Goal: Book appointment/travel/reservation

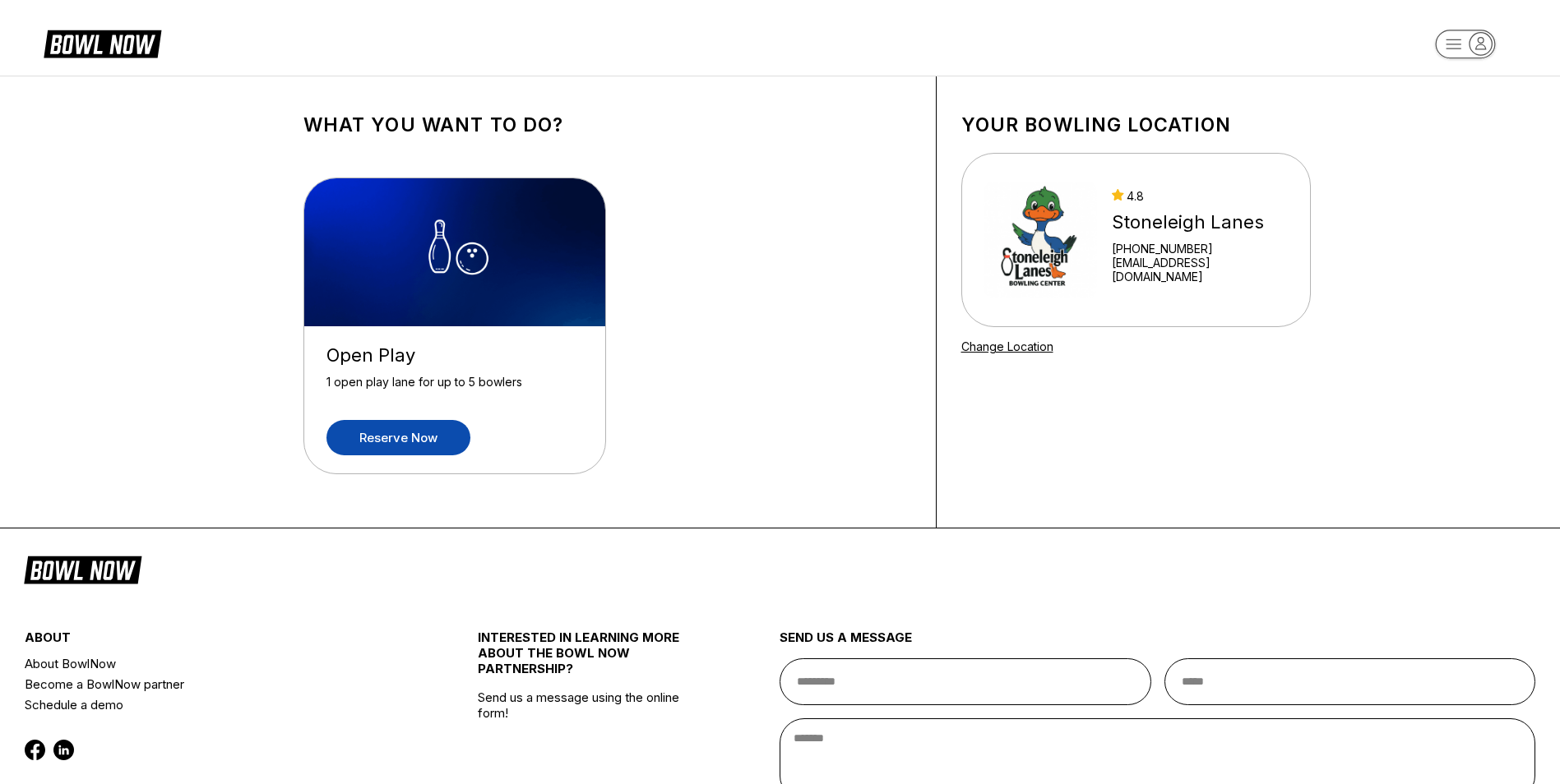
click at [427, 439] on link "Reserve now" at bounding box center [398, 437] width 144 height 35
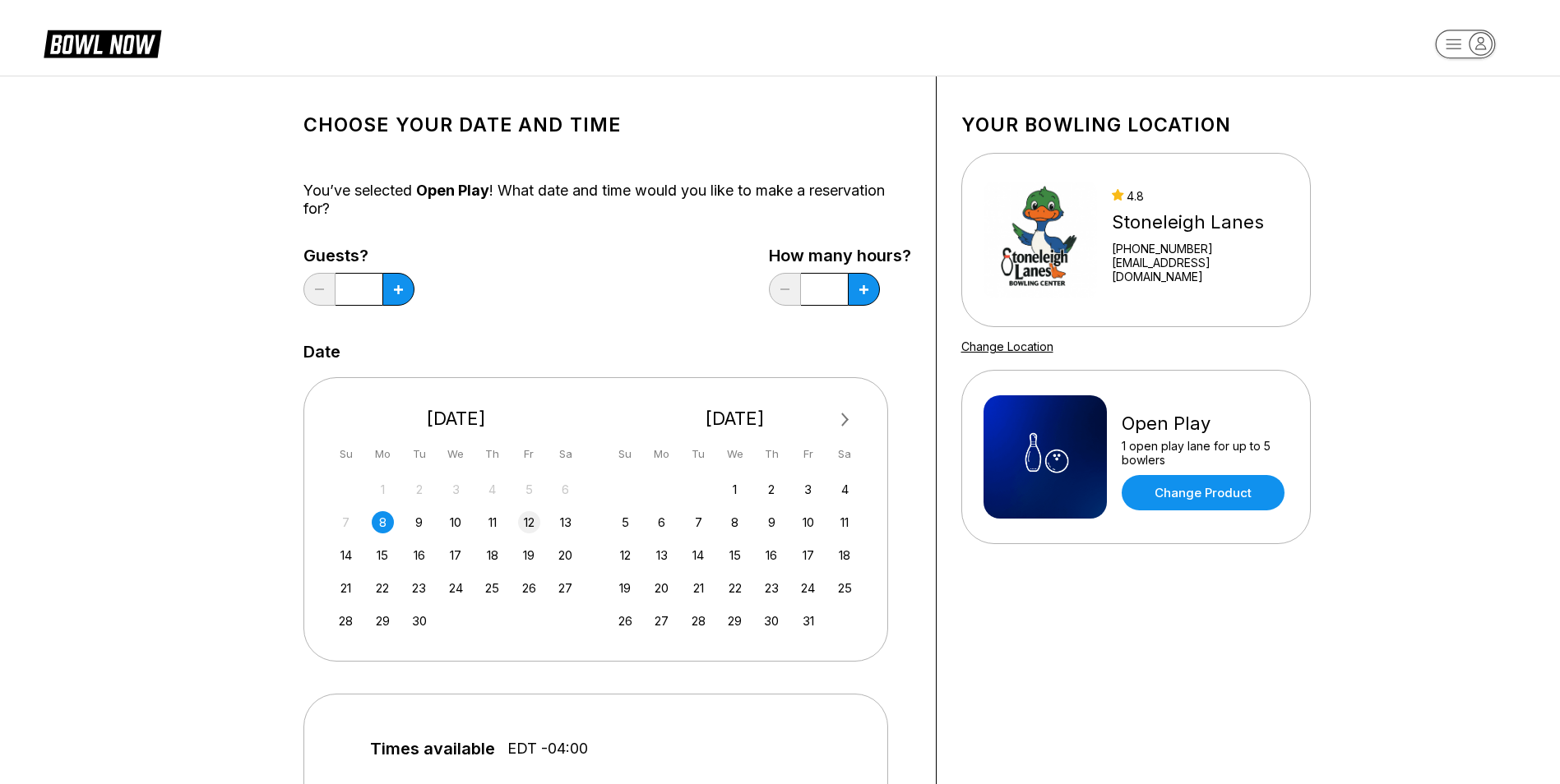
click at [532, 517] on div "12" at bounding box center [528, 522] width 22 height 22
click at [406, 291] on button at bounding box center [398, 289] width 32 height 32
type input "*"
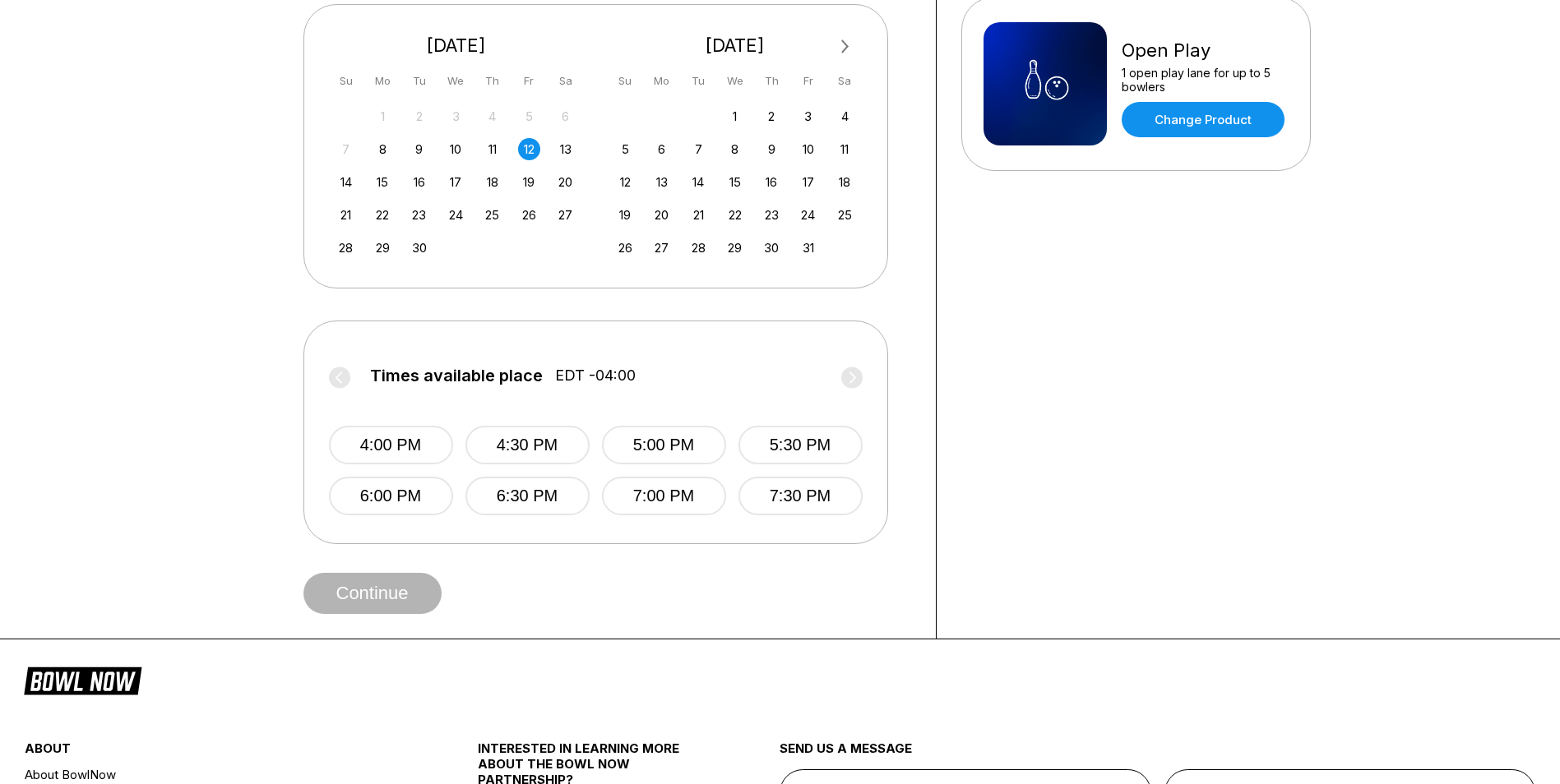
scroll to position [494, 0]
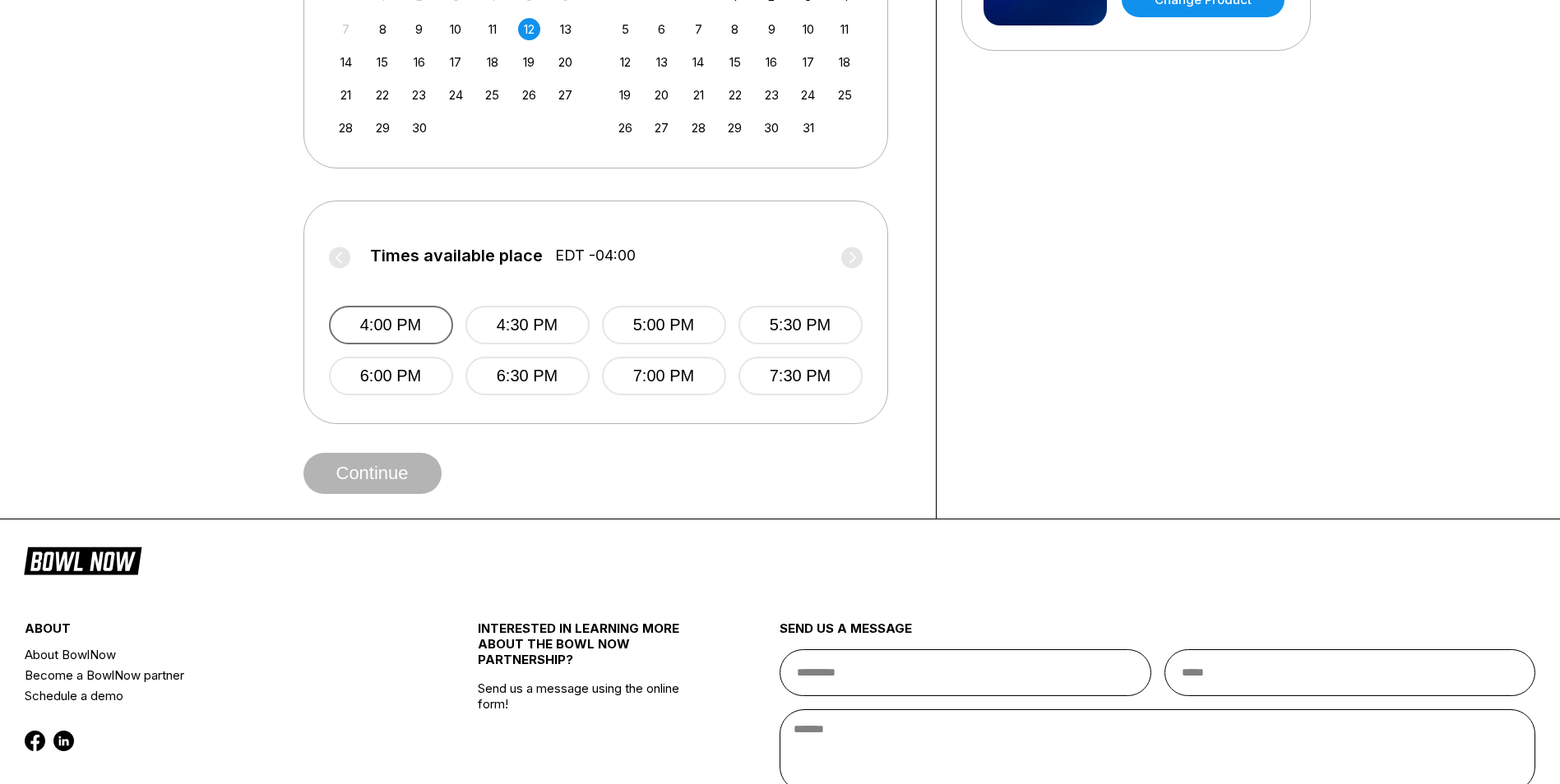
click at [399, 317] on button "4:00 PM" at bounding box center [391, 325] width 124 height 38
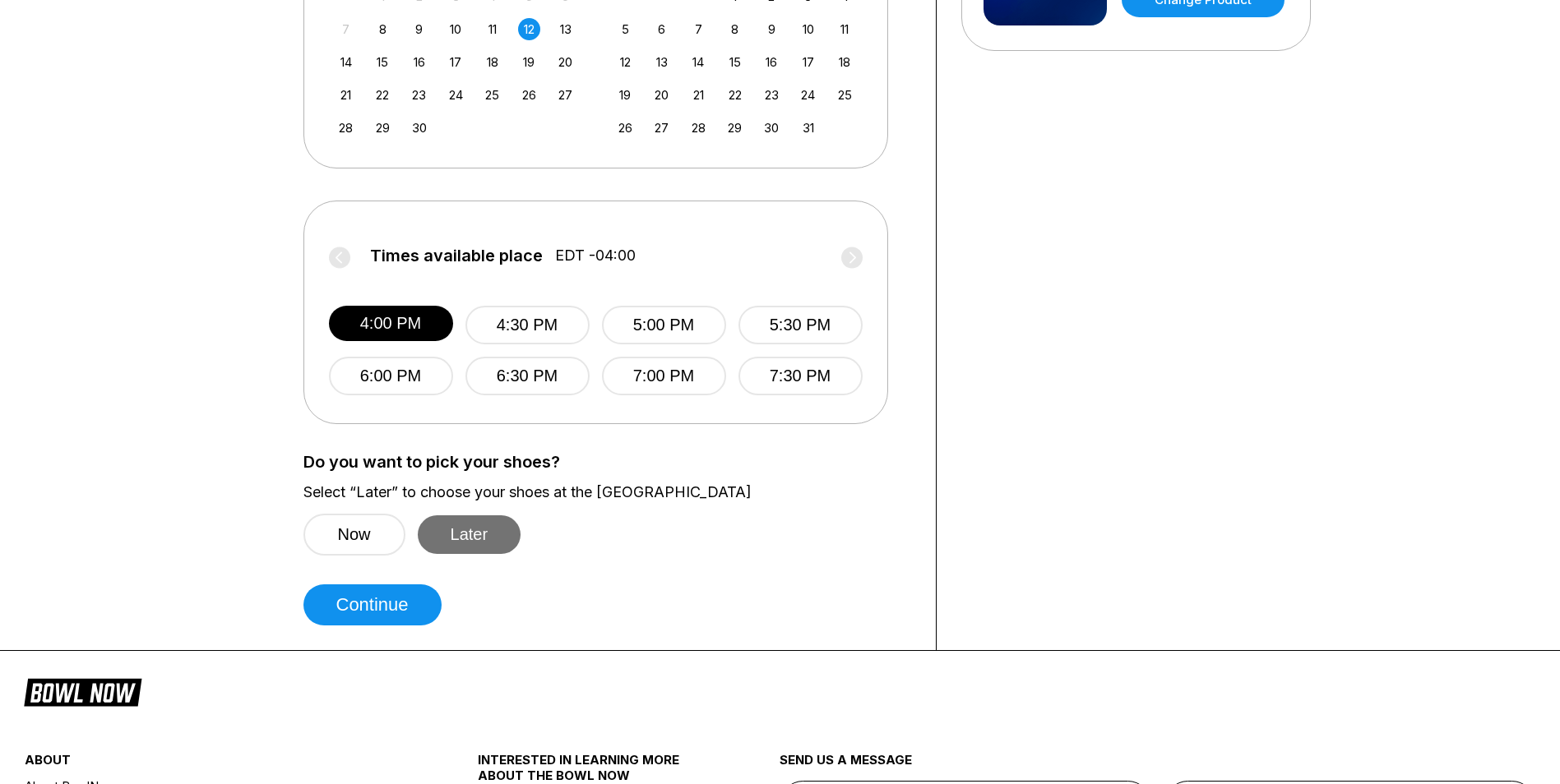
click at [459, 528] on button "Later" at bounding box center [469, 535] width 103 height 38
click at [396, 619] on button "Continue" at bounding box center [373, 604] width 139 height 41
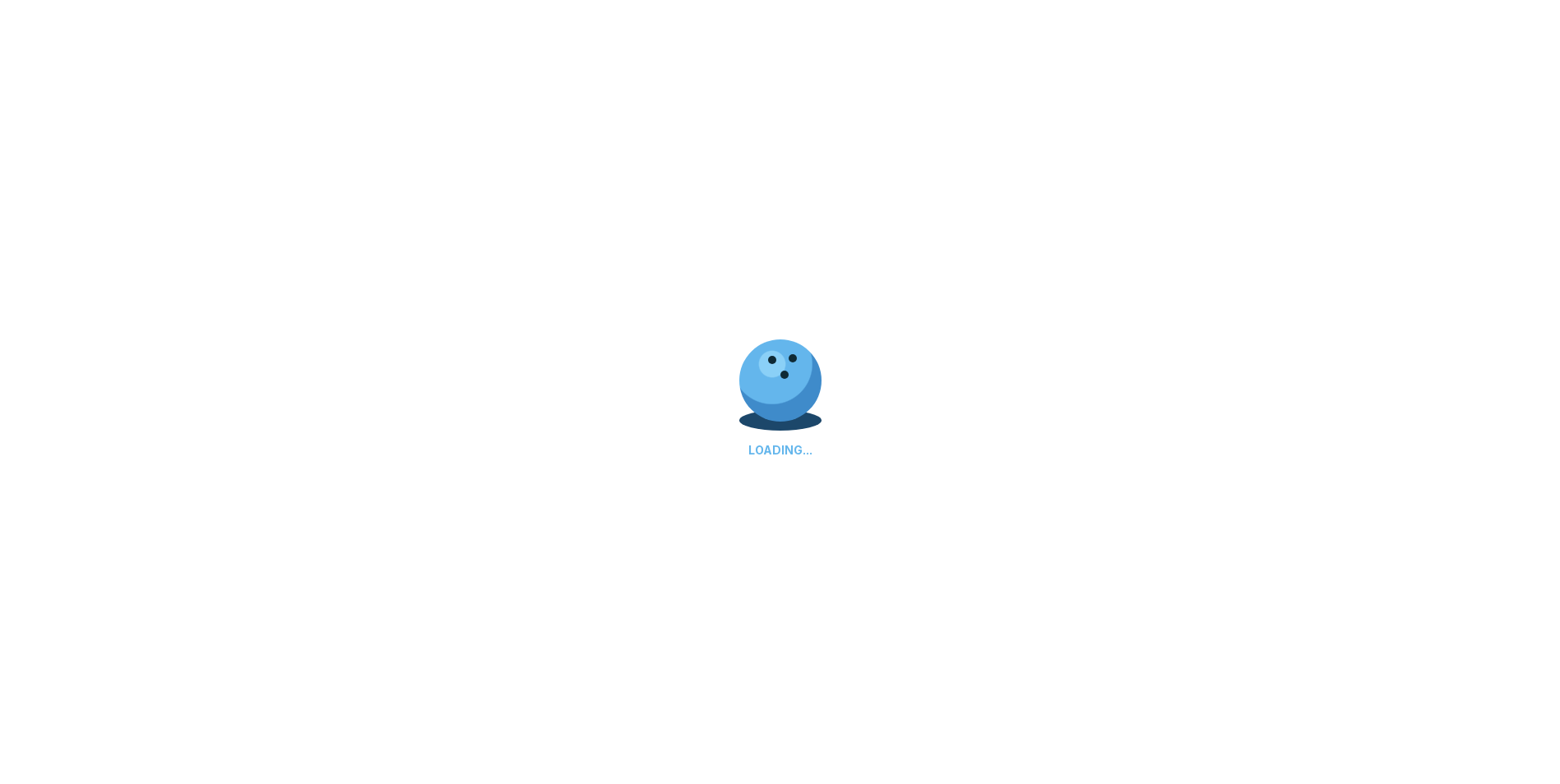
select select "**"
